Goal: Task Accomplishment & Management: Use online tool/utility

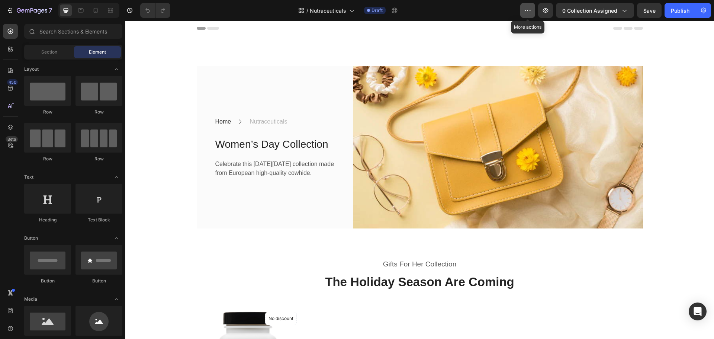
click at [526, 9] on icon "button" at bounding box center [527, 10] width 7 height 7
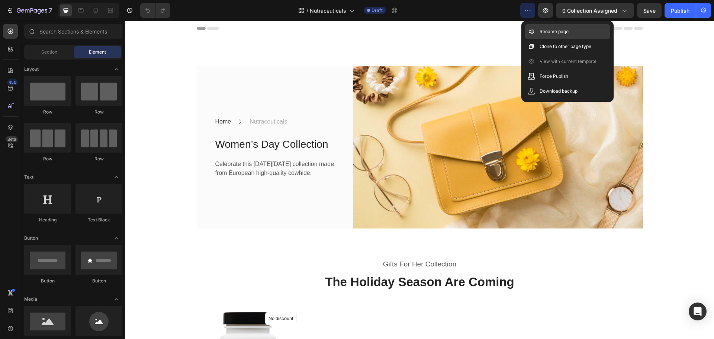
click at [550, 32] on p "Rename page" at bounding box center [553, 31] width 29 height 7
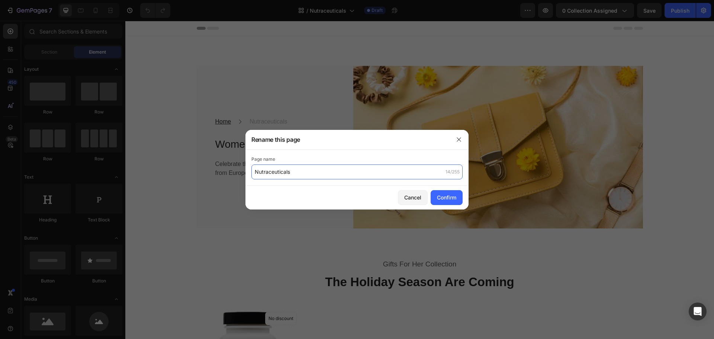
click at [386, 172] on input "Nutraceuticals" at bounding box center [356, 171] width 211 height 15
type input "Supplements"
click at [447, 201] on button "Confirm" at bounding box center [446, 197] width 32 height 15
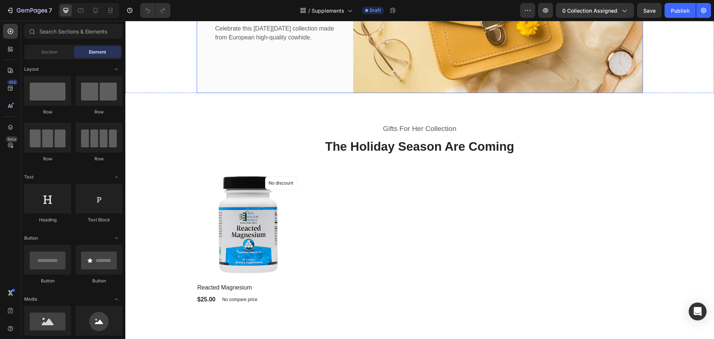
scroll to position [138, 0]
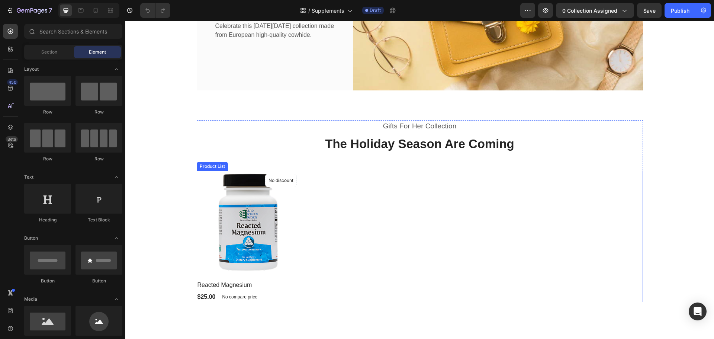
click at [380, 267] on div "Product Images No discount Not be displayed when published Product Badge Row Re…" at bounding box center [420, 237] width 446 height 132
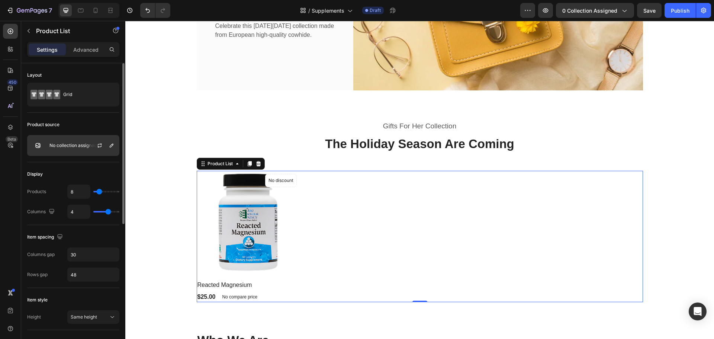
click at [88, 144] on div at bounding box center [102, 145] width 33 height 20
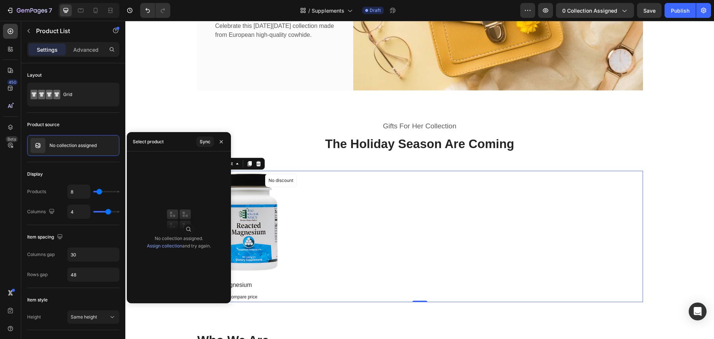
click at [172, 245] on link "Assign collection" at bounding box center [164, 246] width 35 height 6
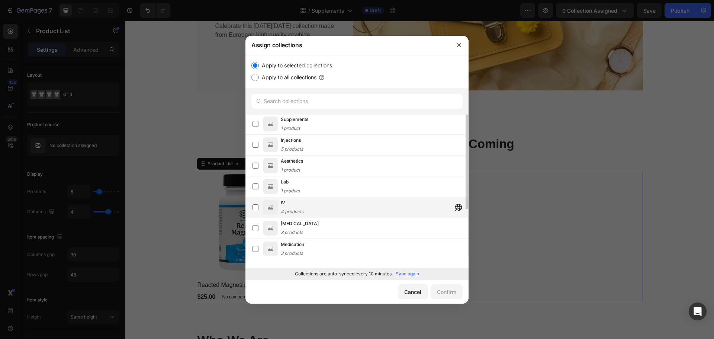
scroll to position [0, 0]
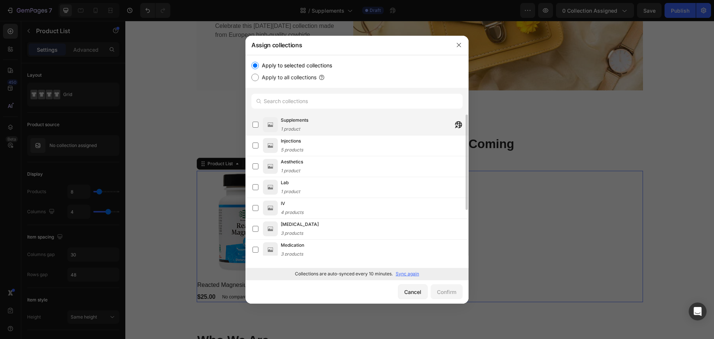
click at [354, 128] on div "Supplements 1 product" at bounding box center [374, 124] width 187 height 16
click at [451, 288] on div "Confirm" at bounding box center [446, 292] width 19 height 8
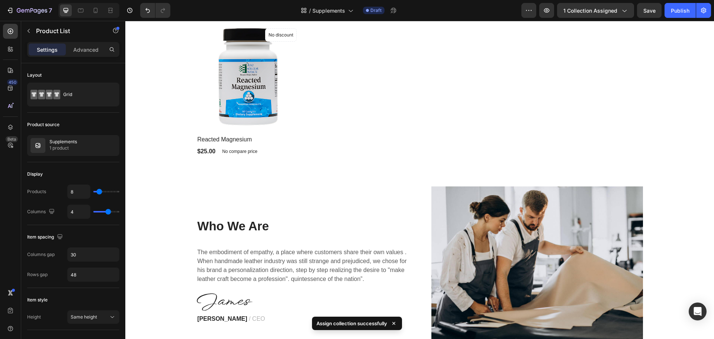
scroll to position [284, 0]
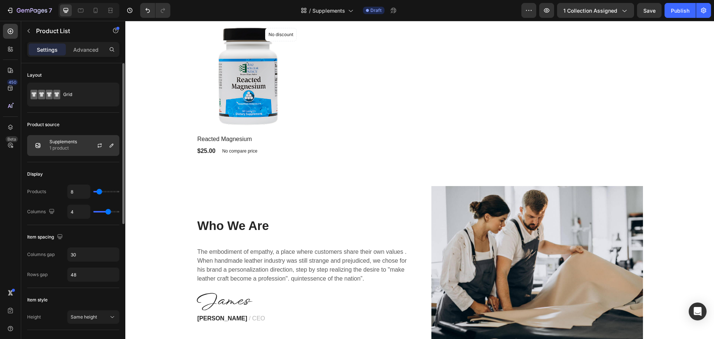
click at [91, 145] on div at bounding box center [102, 145] width 33 height 20
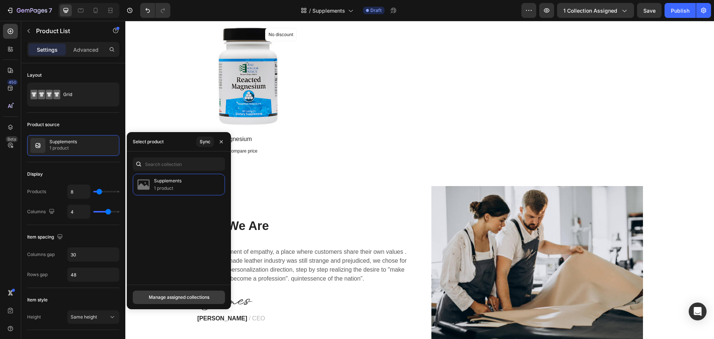
click at [187, 300] on div "Manage assigned collections" at bounding box center [179, 297] width 61 height 7
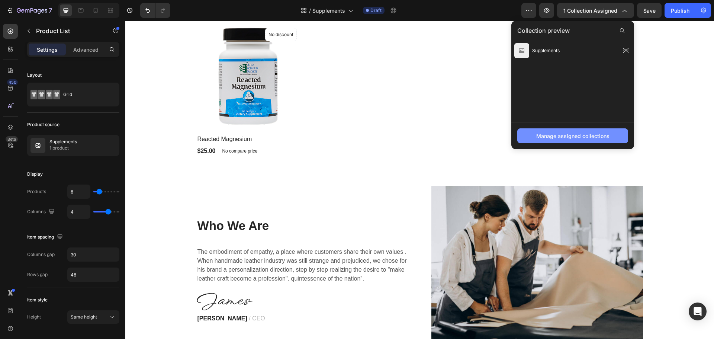
click at [588, 137] on div "Manage assigned collections" at bounding box center [572, 136] width 73 height 8
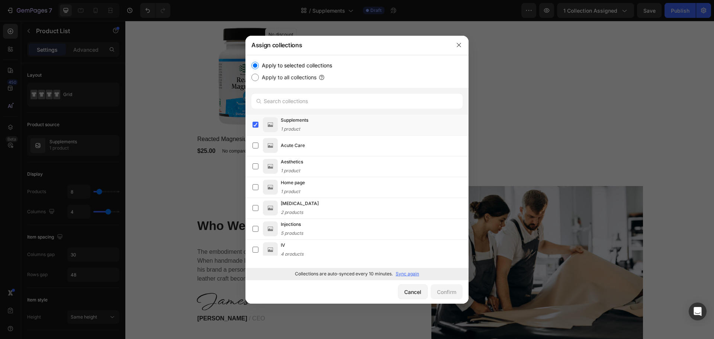
click at [411, 275] on p "Sync again" at bounding box center [407, 273] width 23 height 7
click at [357, 119] on div "Supplements 13 products" at bounding box center [374, 124] width 187 height 16
click at [460, 41] on button "button" at bounding box center [459, 45] width 12 height 12
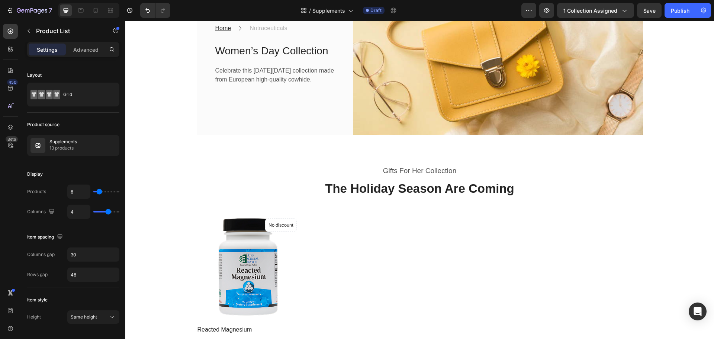
scroll to position [91, 0]
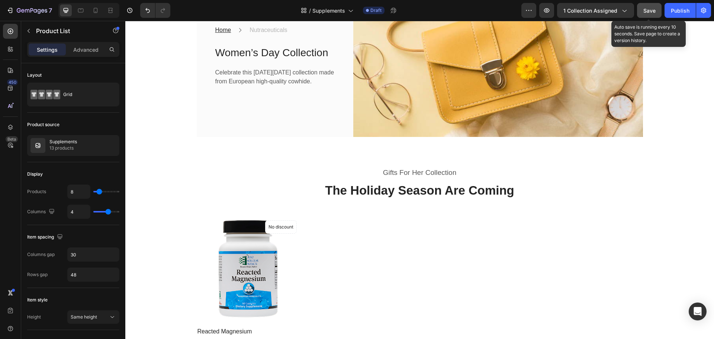
click at [649, 13] on span "Save" at bounding box center [649, 10] width 12 height 6
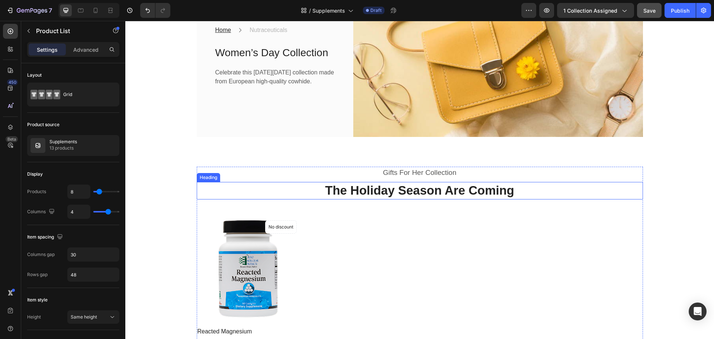
click at [418, 190] on p "The Holiday Season Are Coming" at bounding box center [419, 191] width 445 height 16
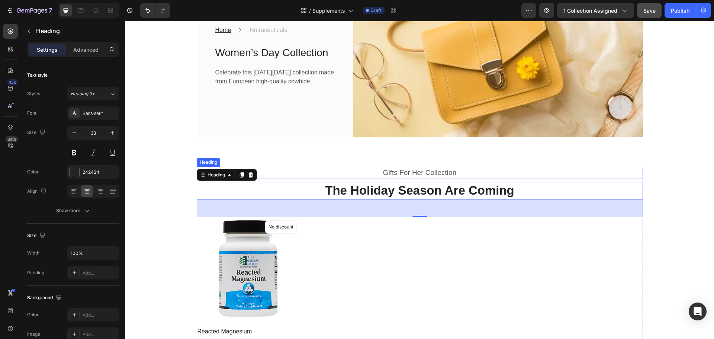
click at [428, 173] on p "Gifts For Her Collection" at bounding box center [419, 172] width 445 height 11
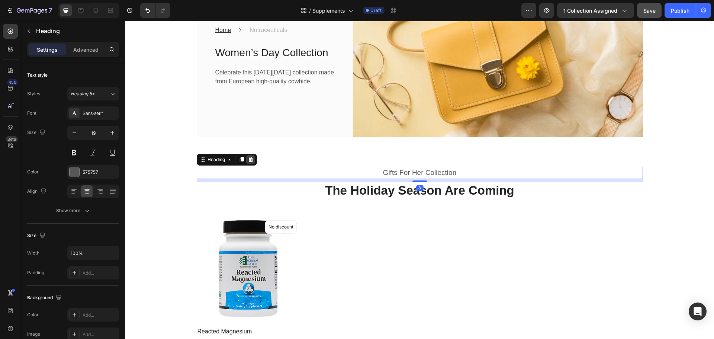
click at [248, 162] on icon at bounding box center [250, 159] width 5 height 5
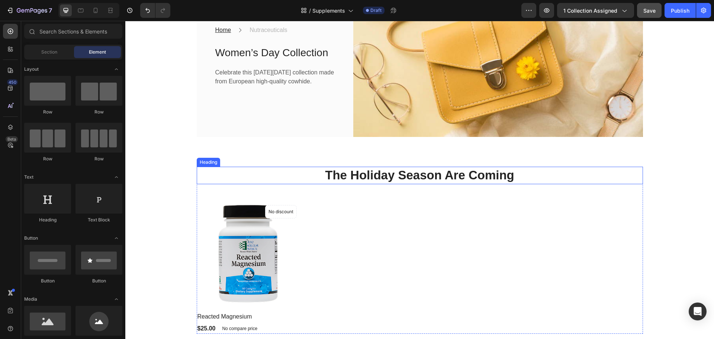
click at [416, 175] on p "The Holiday Season Are Coming" at bounding box center [419, 175] width 445 height 16
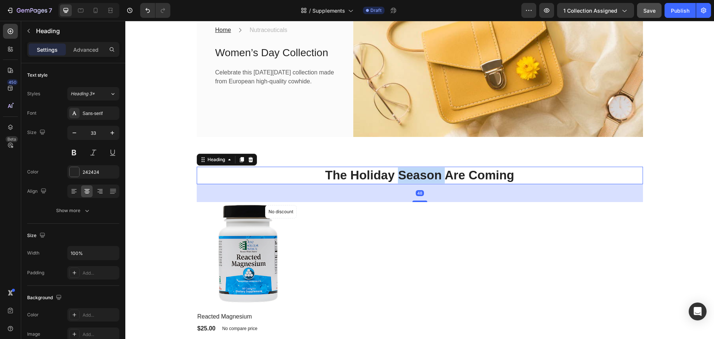
click at [416, 175] on p "The Holiday Season Are Coming" at bounding box center [419, 175] width 445 height 16
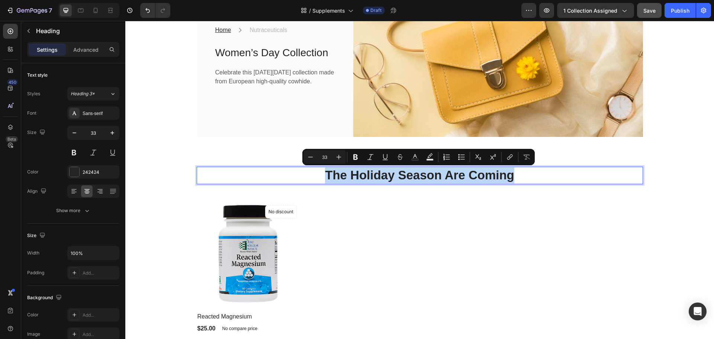
click at [416, 175] on p "The Holiday Season Are Coming" at bounding box center [419, 175] width 445 height 16
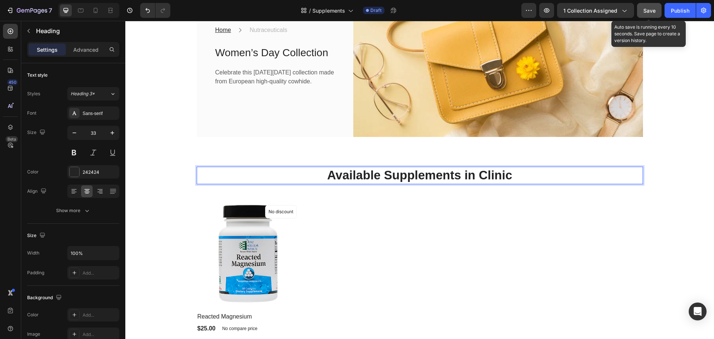
click at [649, 16] on button "Save" at bounding box center [649, 10] width 25 height 15
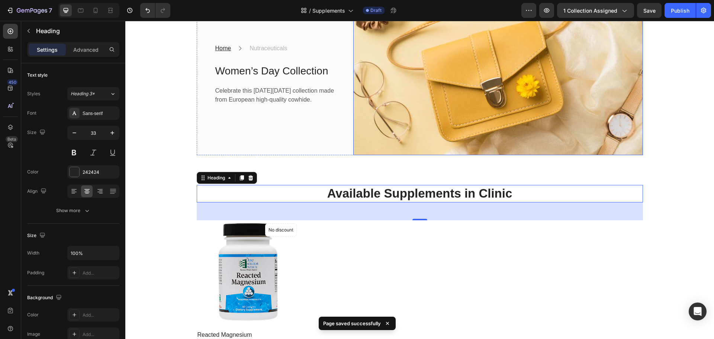
scroll to position [73, 0]
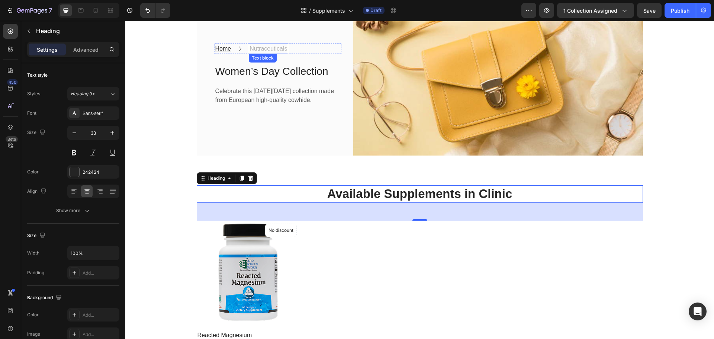
click at [268, 45] on link "Nutraceuticals" at bounding box center [268, 48] width 38 height 6
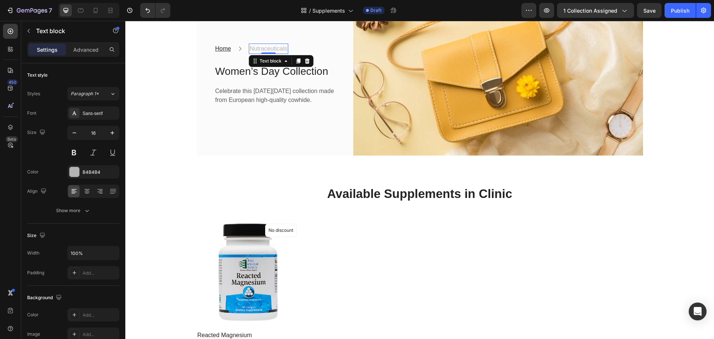
click at [268, 45] on link "Nutraceuticals" at bounding box center [268, 48] width 38 height 6
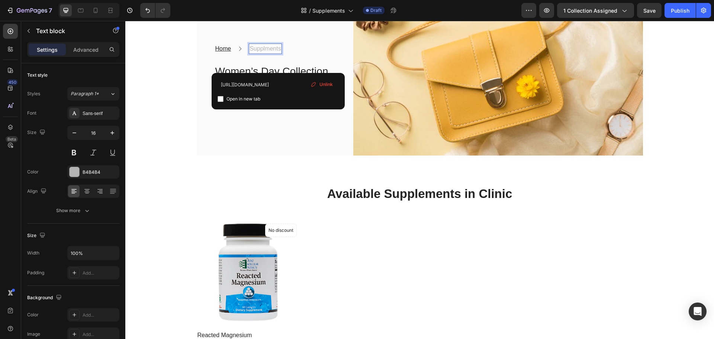
click at [316, 82] on icon at bounding box center [313, 84] width 6 height 6
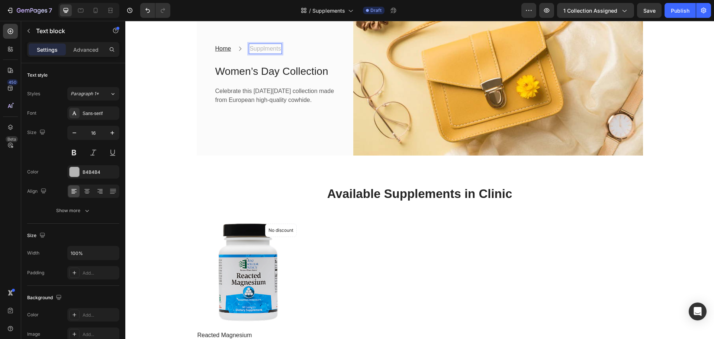
click at [271, 44] on p "Supplments" at bounding box center [265, 48] width 32 height 9
click at [174, 117] on div "Home Text block Icon Supplments Text block 0 Row Women’s Day Collection Heading…" at bounding box center [419, 74] width 577 height 162
click at [269, 44] on p "Supplments" at bounding box center [265, 48] width 32 height 9
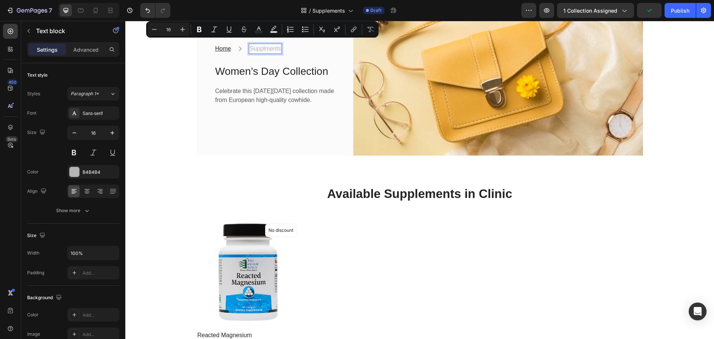
click at [266, 44] on p "Supplments" at bounding box center [265, 48] width 32 height 9
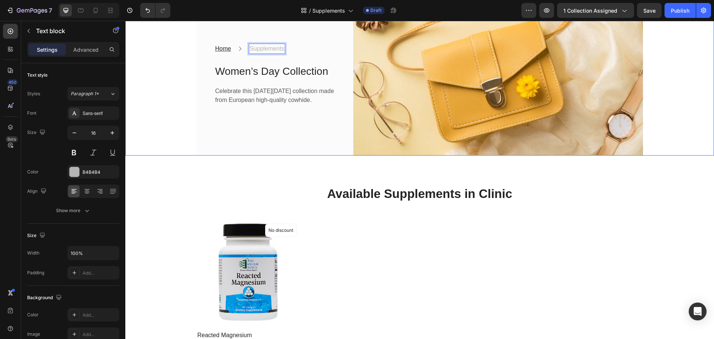
click at [157, 110] on div "Home Text block Icon Supplements Text block 0 Row Women’s Day Collection Headin…" at bounding box center [419, 74] width 577 height 162
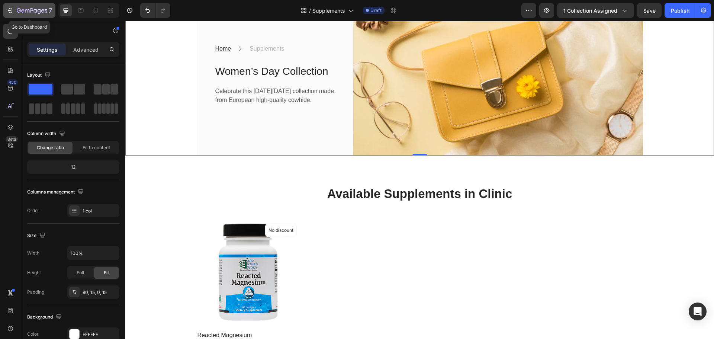
click at [13, 9] on icon "button" at bounding box center [9, 10] width 7 height 7
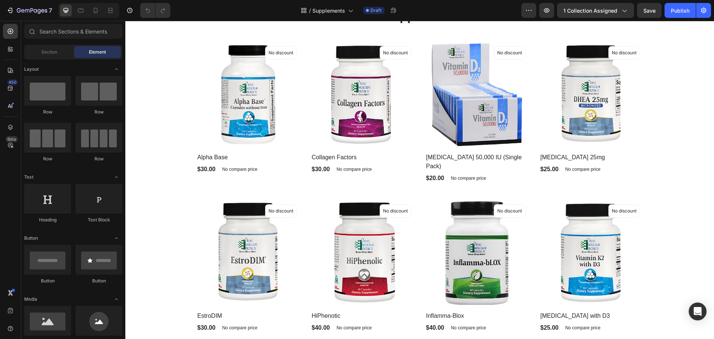
scroll to position [150, 0]
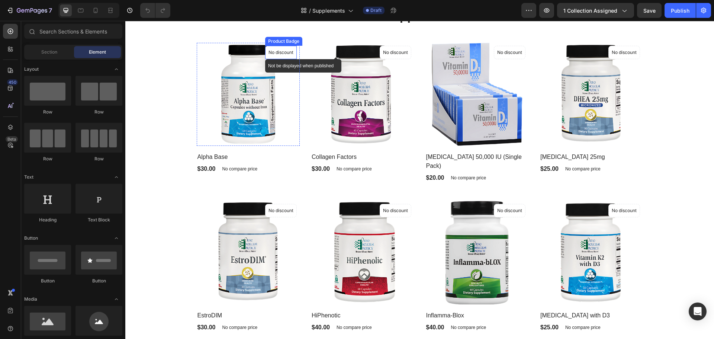
click at [284, 56] on p "No discount" at bounding box center [280, 52] width 25 height 7
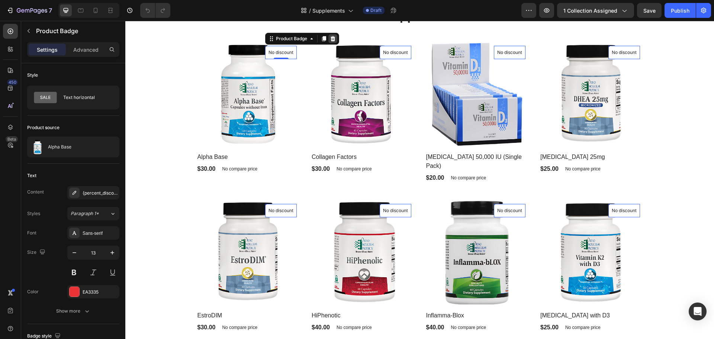
click at [330, 41] on icon at bounding box center [332, 38] width 5 height 5
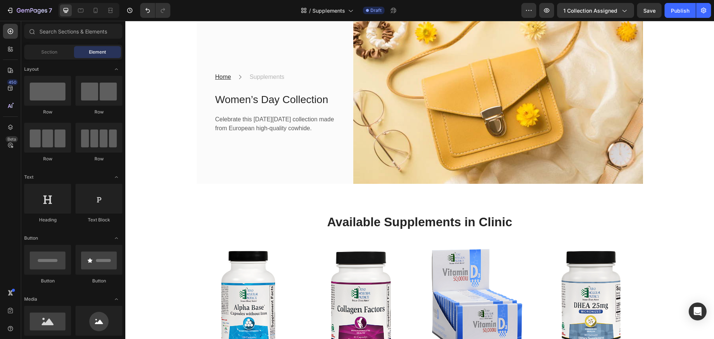
scroll to position [0, 0]
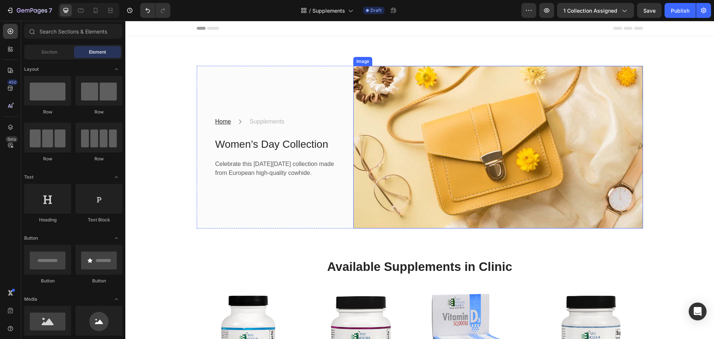
click at [490, 124] on img at bounding box center [498, 147] width 290 height 162
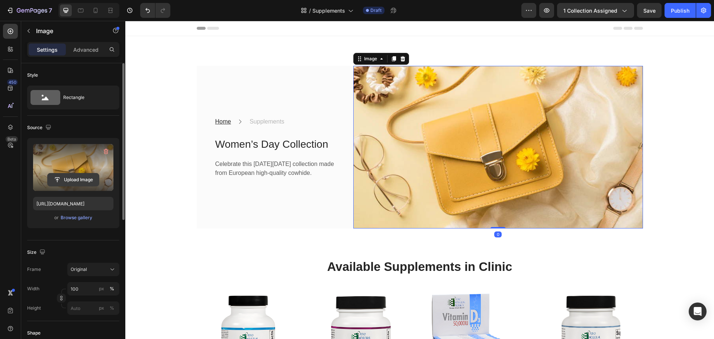
click at [68, 177] on input "file" at bounding box center [73, 179] width 51 height 13
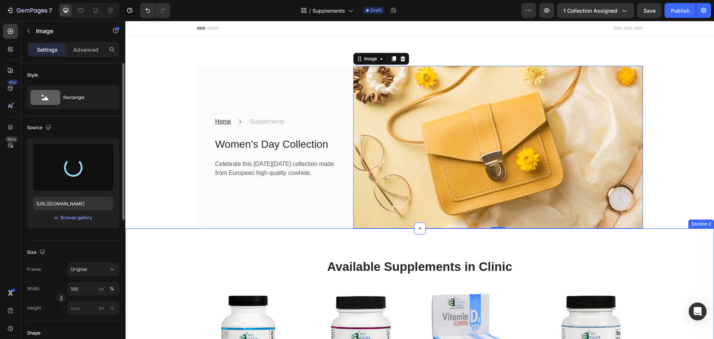
type input "https://cdn.shopify.com/s/files/1/0654/8737/2330/files/gempages_560787165060006…"
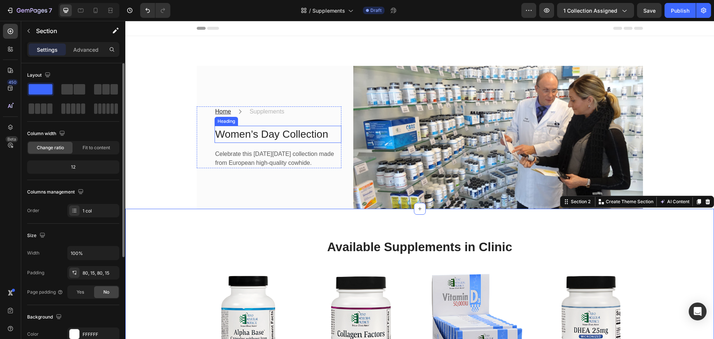
click at [250, 132] on p "Women’s Day Collection" at bounding box center [277, 134] width 125 height 16
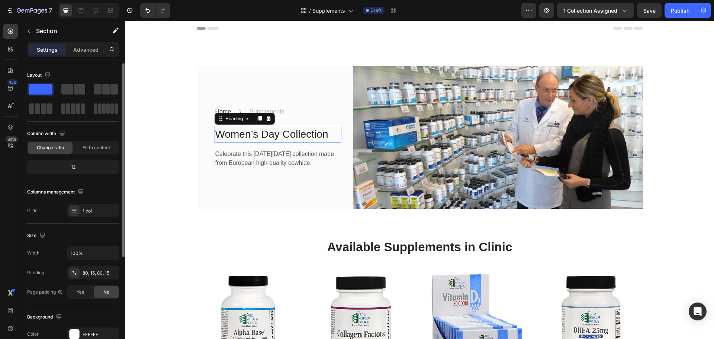
click at [250, 132] on p "Women’s Day Collection" at bounding box center [277, 134] width 125 height 16
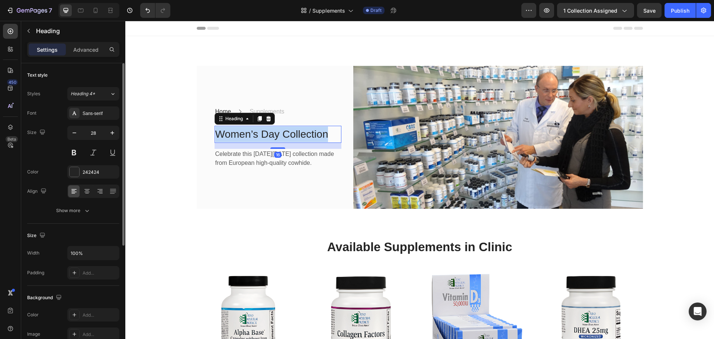
click at [250, 132] on p "Women’s Day Collection" at bounding box center [277, 134] width 125 height 16
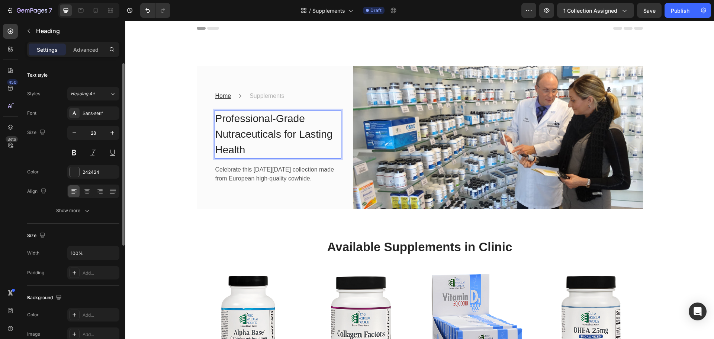
click at [275, 116] on p "Professional-Grade Nutraceuticals for Lasting Health" at bounding box center [277, 134] width 125 height 47
click at [267, 129] on p "Medical Grade Nutraceuticals for Lasting Health" at bounding box center [277, 134] width 125 height 47
click at [281, 141] on p "Medical Grade Nutraceuticals for Lasting Health" at bounding box center [277, 134] width 125 height 47
click at [262, 165] on p "Celebrate this [DATE][DATE] collection made from European high-quality cowhide." at bounding box center [277, 174] width 125 height 18
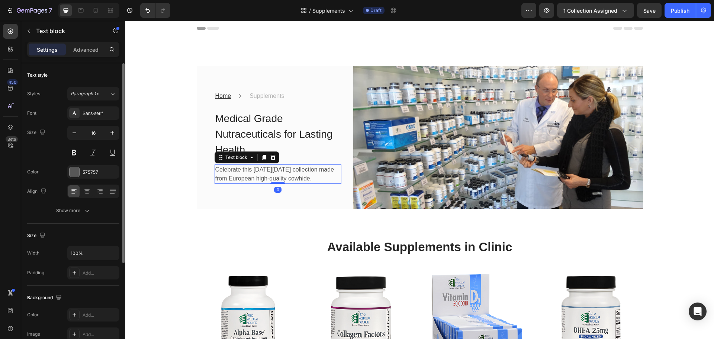
click at [262, 165] on p "Celebrate this [DATE][DATE] collection made from European high-quality cowhide." at bounding box center [277, 174] width 125 height 18
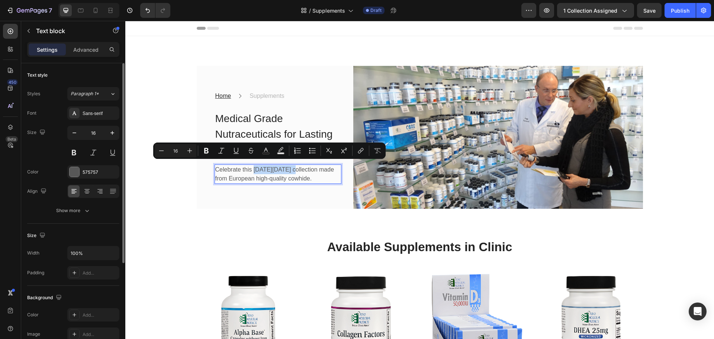
click at [262, 165] on p "Celebrate this [DATE][DATE] collection made from European high-quality cowhide." at bounding box center [277, 174] width 125 height 18
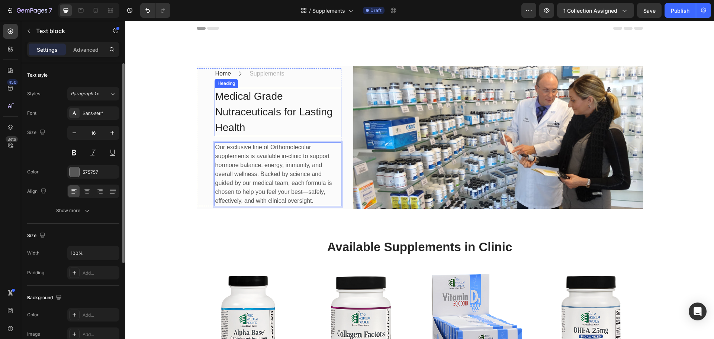
click at [255, 113] on p "Medical Grade Nutraceuticals for Lasting Health" at bounding box center [277, 111] width 125 height 47
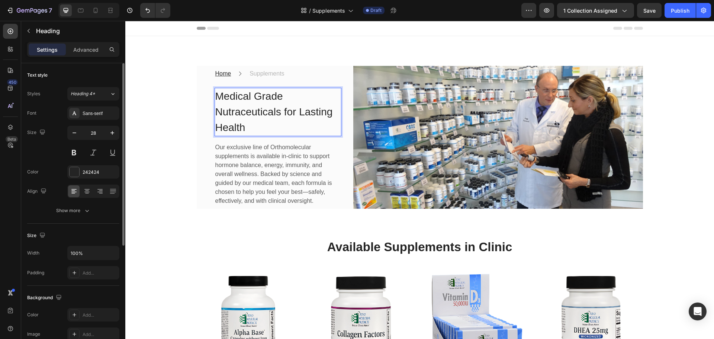
click at [252, 96] on p "Medical Grade Nutraceuticals for Lasting Health" at bounding box center [277, 111] width 125 height 47
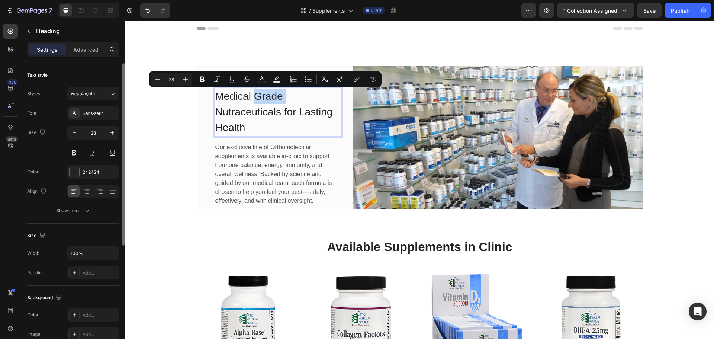
click at [252, 96] on p "Medical Grade Nutraceuticals for Lasting Health" at bounding box center [277, 111] width 125 height 47
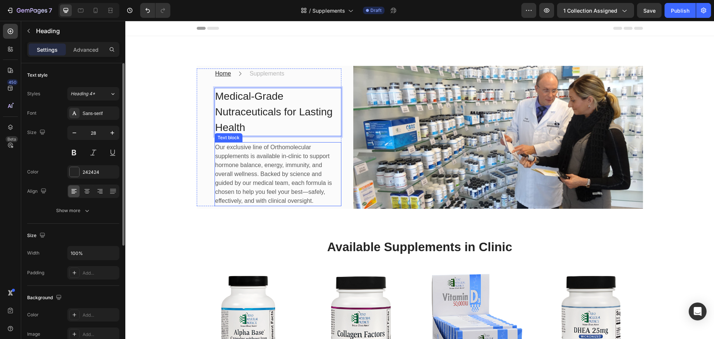
click at [236, 149] on p "Our exclusive line of Orthomolecular supplements is available in-clinic to supp…" at bounding box center [277, 174] width 125 height 62
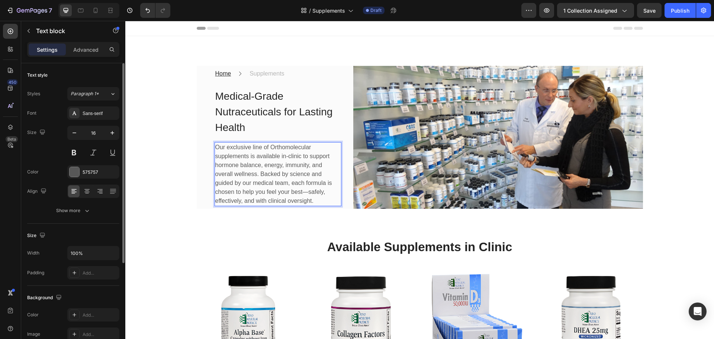
click at [240, 145] on p "Our exclusive line of Orthomolecular supplements is available in-clinic to supp…" at bounding box center [277, 174] width 125 height 62
click at [249, 155] on p "Our exclusive line of Orthomolecular supplements is available in-clinic to supp…" at bounding box center [277, 174] width 125 height 62
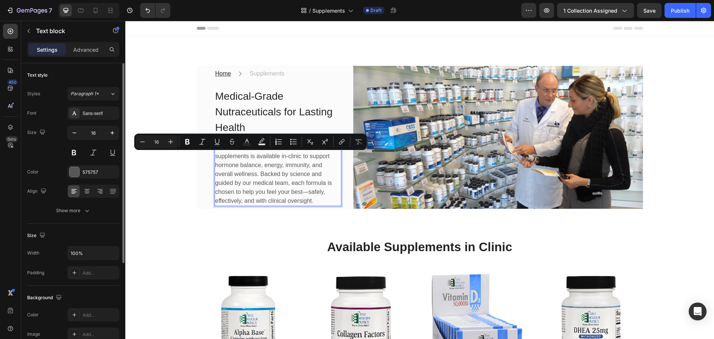
click at [261, 166] on p "Our exclusive line of Orthomolecular supplements is available in-clinic to supp…" at bounding box center [277, 174] width 125 height 62
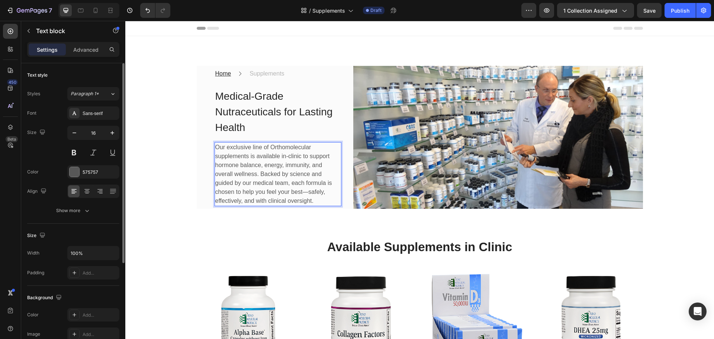
click at [249, 155] on p "Our exclusive line of Orthomolecular supplements is available in-clinic to supp…" at bounding box center [277, 174] width 125 height 62
click at [258, 174] on p "Our exclusive line of Orthomolecular supplements are available in-clinic to sup…" at bounding box center [277, 174] width 125 height 62
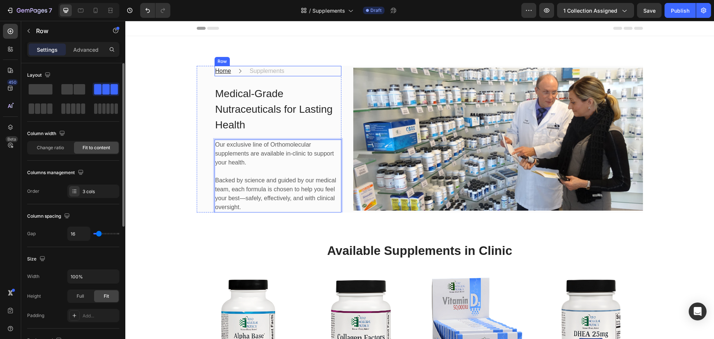
click at [303, 69] on div "Home Text block Icon Supplements Text block Row" at bounding box center [277, 71] width 127 height 10
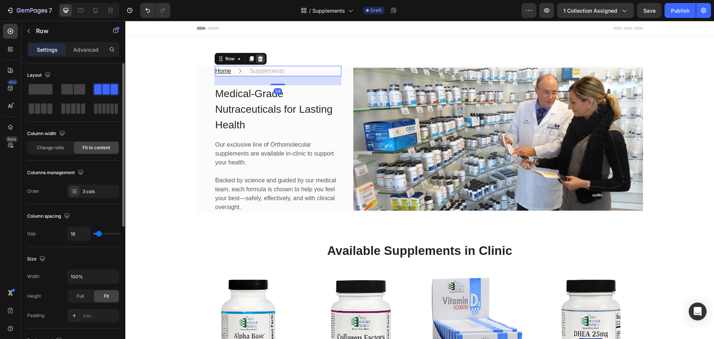
click at [258, 58] on icon at bounding box center [260, 59] width 6 height 6
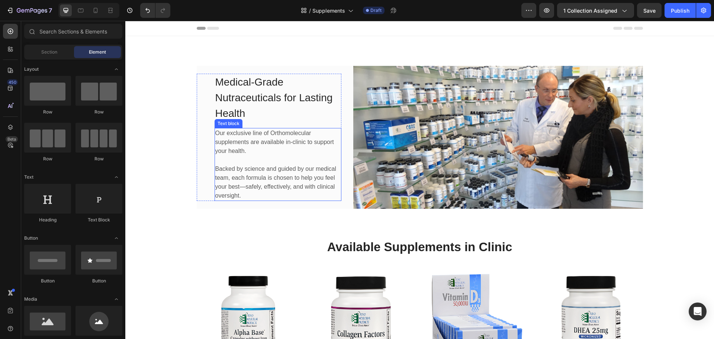
click at [258, 177] on p "Backed by science and guided by our medical team, each formula is chosen to hel…" at bounding box center [277, 182] width 125 height 36
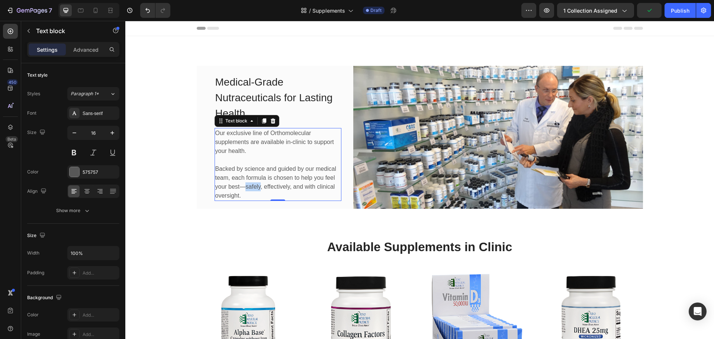
click at [243, 188] on p "Backed by science and guided by our medical team, each formula is chosen to hel…" at bounding box center [277, 182] width 125 height 36
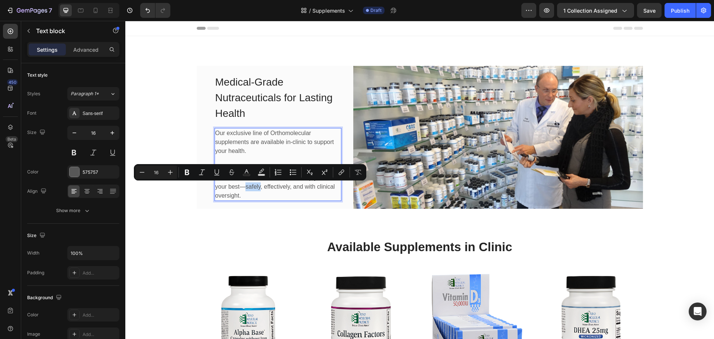
click at [253, 186] on p "Backed by science and guided by our medical team, each formula is chosen to hel…" at bounding box center [277, 182] width 125 height 36
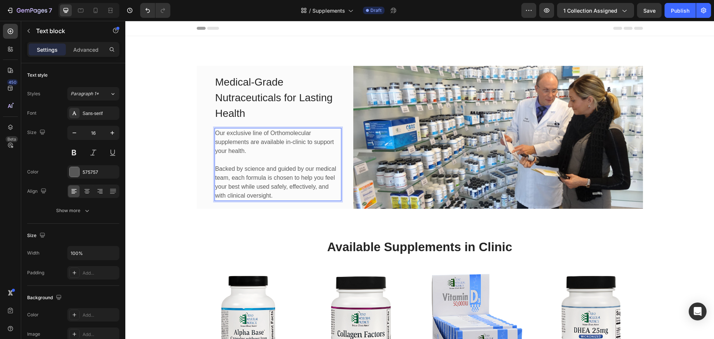
click at [288, 185] on p "Backed by science and guided by our medical team, each formula is chosen to hel…" at bounding box center [277, 182] width 125 height 36
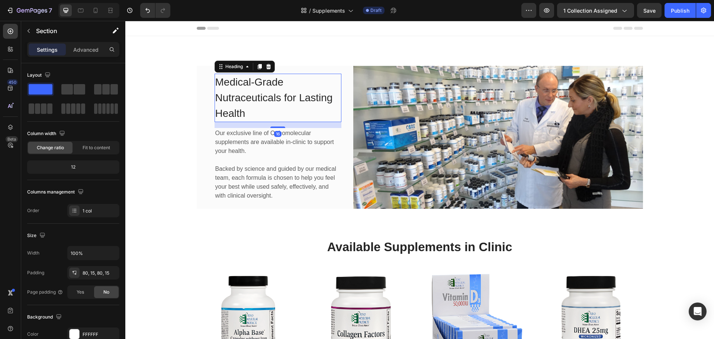
click at [264, 103] on p "Medical-Grade Nutraceuticals for Lasting Health" at bounding box center [277, 97] width 125 height 47
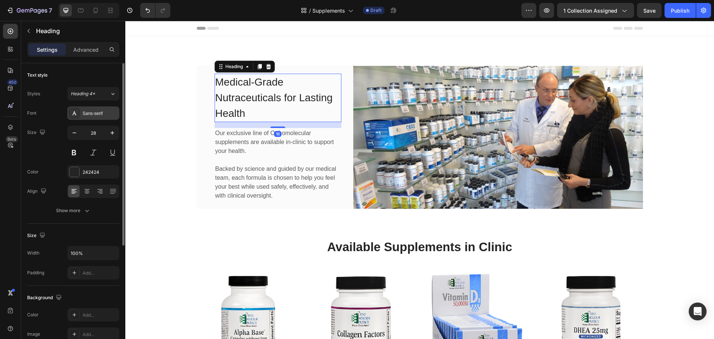
click at [96, 113] on div "Sans-serif" at bounding box center [100, 113] width 35 height 7
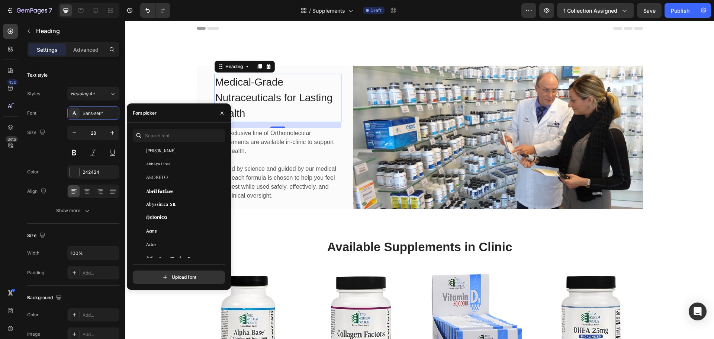
scroll to position [76, 0]
click at [185, 132] on input "text" at bounding box center [179, 135] width 92 height 13
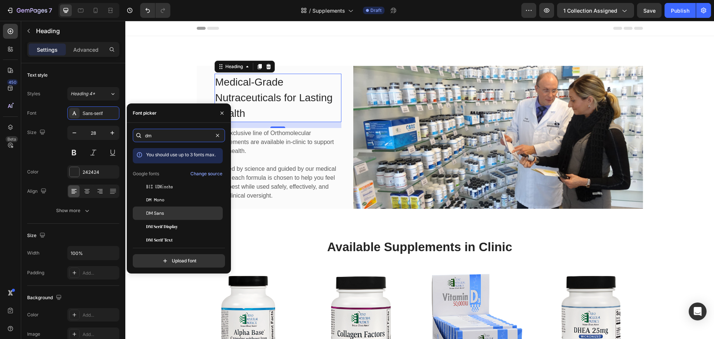
type input "dm"
click at [170, 212] on div "DM Sans" at bounding box center [183, 213] width 75 height 7
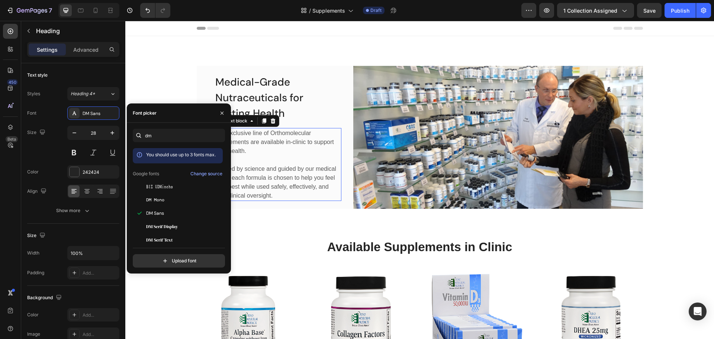
click at [291, 157] on p "Rich Text Editor. Editing area: main" at bounding box center [277, 159] width 125 height 9
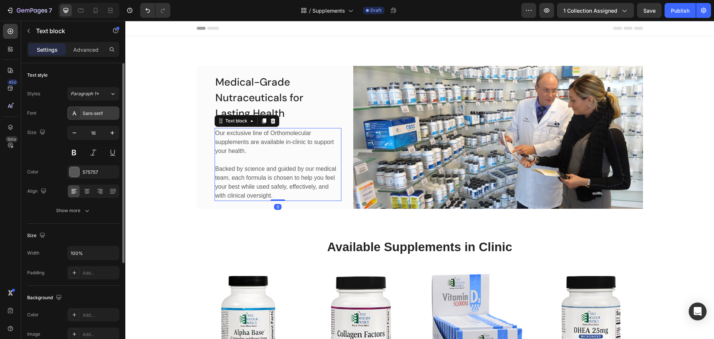
click at [99, 115] on div "Sans-serif" at bounding box center [100, 113] width 35 height 7
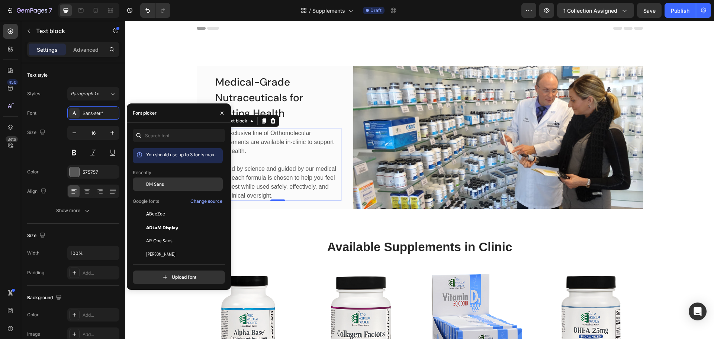
click at [161, 185] on span "DM Sans" at bounding box center [155, 184] width 18 height 7
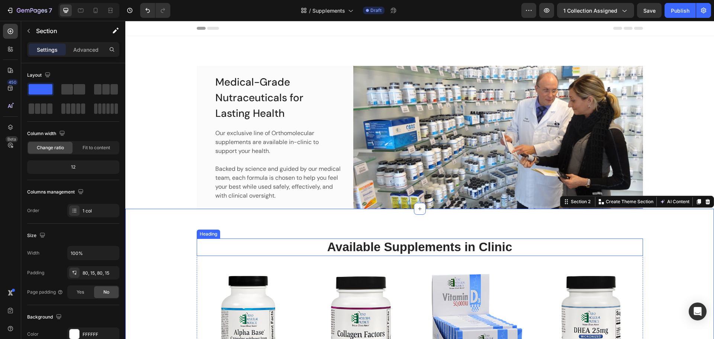
click at [368, 252] on h2 "Available Supplements in Clinic" at bounding box center [420, 246] width 446 height 17
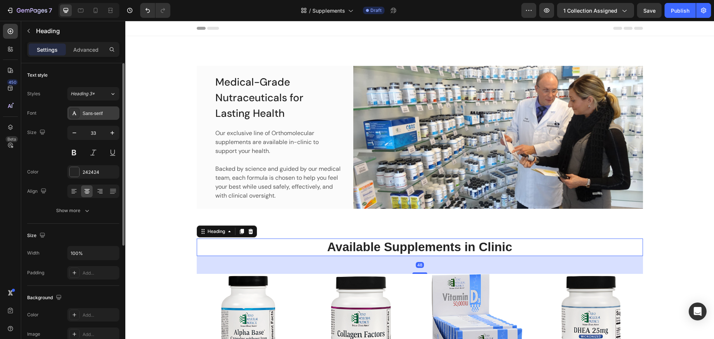
click at [101, 110] on div "Sans-serif" at bounding box center [100, 113] width 35 height 7
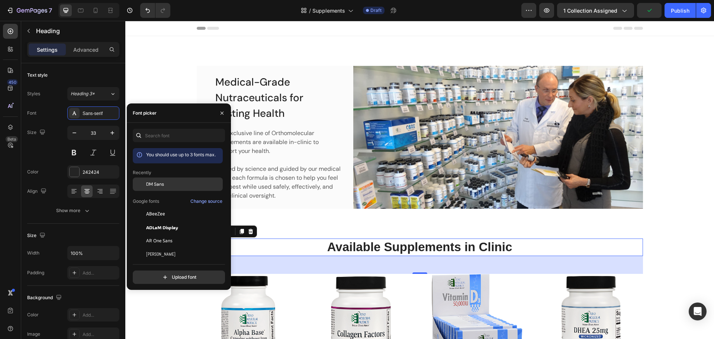
click at [163, 184] on span "DM Sans" at bounding box center [155, 184] width 18 height 7
click at [275, 152] on p "Our exclusive line of Orthomolecular supplements are available in-clinic to sup…" at bounding box center [277, 142] width 125 height 27
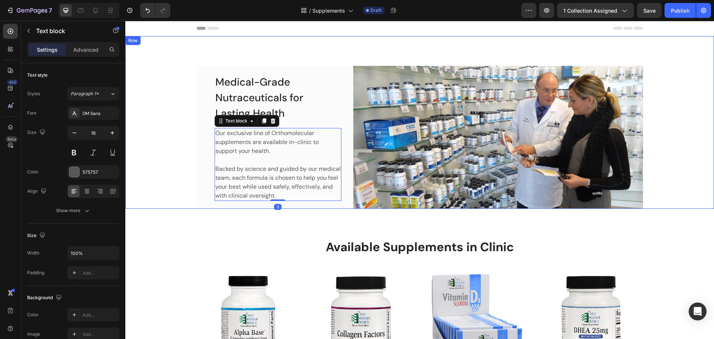
click at [189, 191] on div "Medical-Grade Nutraceuticals for Lasting Health Heading Our exclusive line of O…" at bounding box center [419, 137] width 577 height 143
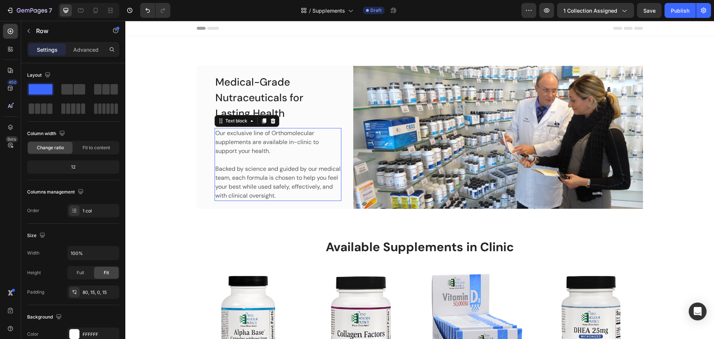
click at [245, 175] on p "Backed by science and guided by our medical team, each formula is chosen to hel…" at bounding box center [277, 182] width 125 height 36
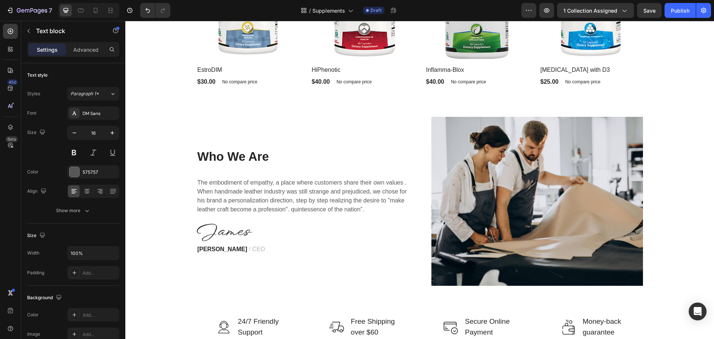
scroll to position [477, 0]
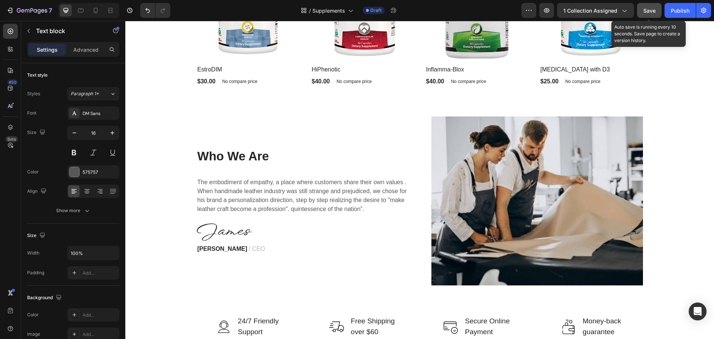
click at [650, 8] on span "Save" at bounding box center [649, 10] width 12 height 6
